Goal: Information Seeking & Learning: Learn about a topic

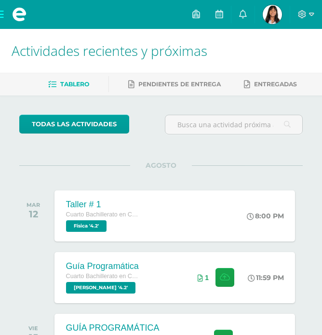
click at [3, 13] on span at bounding box center [19, 14] width 39 height 29
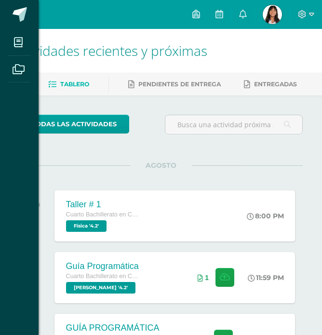
click at [152, 198] on div "Mis cursos Archivos Cerrar panel Ciencias Sociales y Formación Ciudadana 4 Cuar…" at bounding box center [161, 167] width 322 height 335
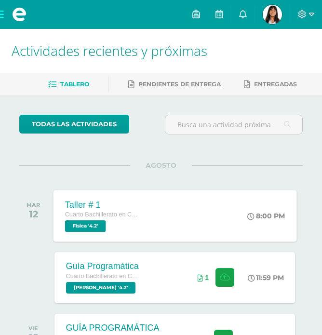
click at [119, 225] on div "Cuarto Bachillerato en Ciencias y Letras Física '4.2'" at bounding box center [101, 220] width 73 height 22
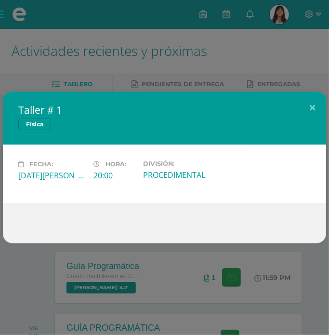
click at [58, 92] on div "Taller # 1 Física" at bounding box center [164, 117] width 323 height 53
click at [11, 39] on div "Taller # 1 Física Fecha: Martes 12 de Agosto Hora: 20:00 División: PROCEDIMENTAL" at bounding box center [164, 167] width 329 height 335
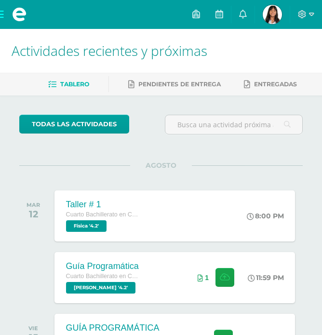
click at [3, 16] on span at bounding box center [19, 14] width 39 height 29
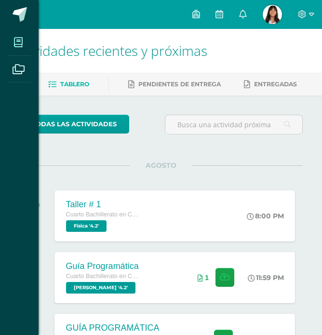
click at [14, 42] on icon at bounding box center [18, 43] width 9 height 10
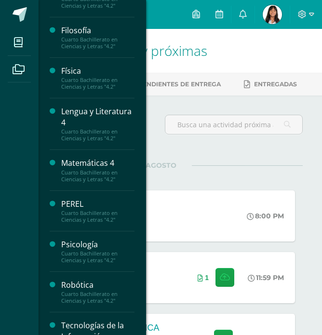
scroll to position [204, 0]
click at [69, 77] on div "Cuarto Bachillerato en Ciencias y Letras "4.2"" at bounding box center [97, 83] width 73 height 13
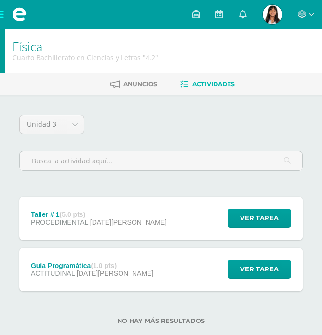
scroll to position [20, 0]
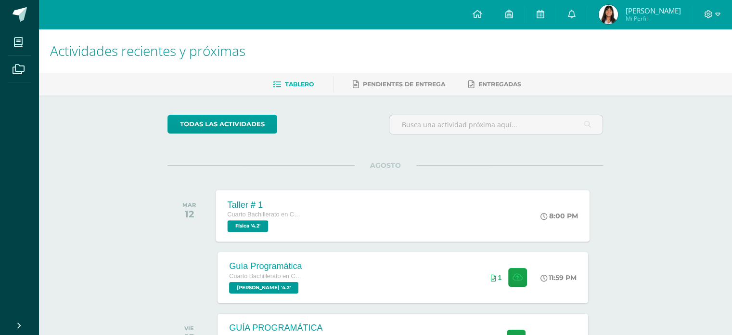
click at [312, 215] on div "Taller # 1 Cuarto Bachillerato en Ciencias y Letras Física '4.2' 8:00 PM Taller…" at bounding box center [403, 216] width 374 height 52
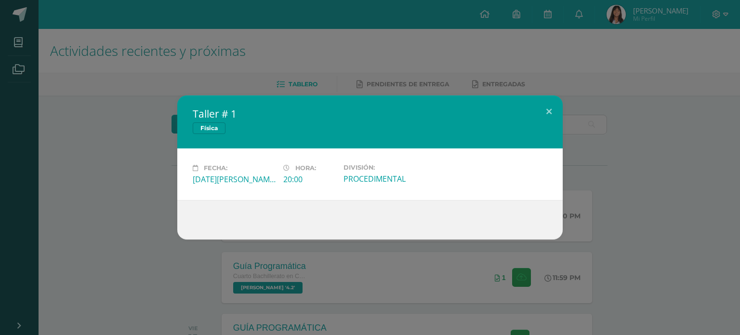
click at [210, 208] on div at bounding box center [369, 219] width 385 height 39
click at [159, 194] on div "Taller # 1 Física Fecha: Martes 12 de Agosto Hora: 20:00 División: PROCEDIMENTAL" at bounding box center [370, 167] width 732 height 144
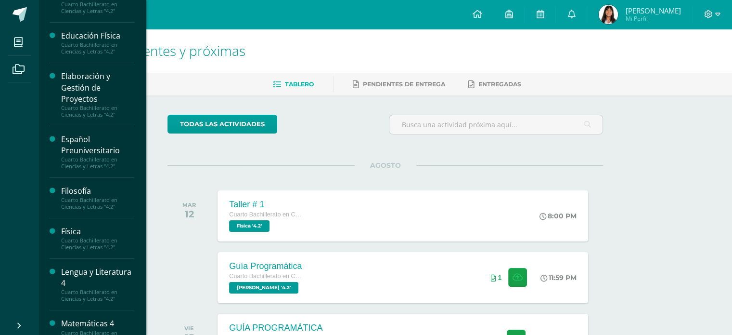
scroll to position [40, 0]
click at [70, 229] on div "Física" at bounding box center [97, 230] width 73 height 11
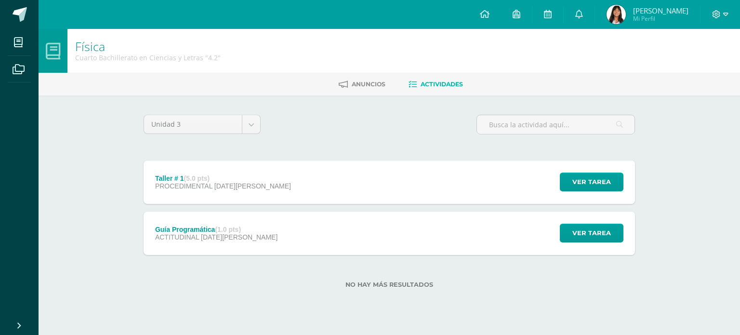
click at [193, 228] on div "Guía Programática (1.0 pts)" at bounding box center [216, 229] width 122 height 8
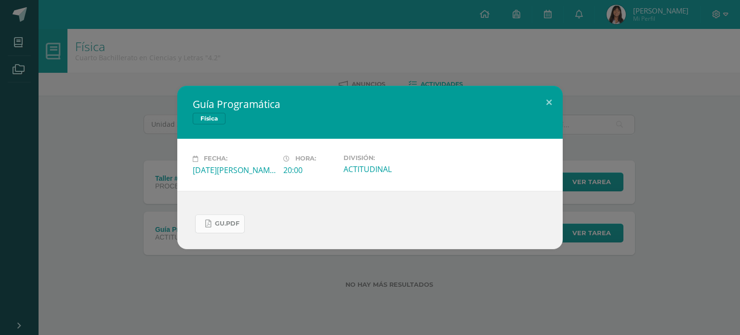
click at [229, 221] on span "Gu.pdf" at bounding box center [227, 224] width 25 height 8
